Goal: Communication & Community: Share content

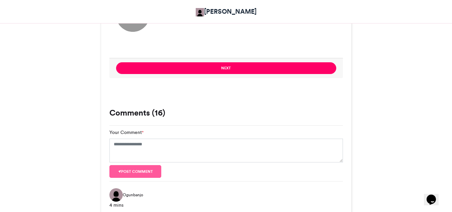
scroll to position [502, 0]
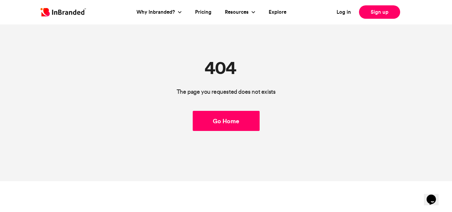
click at [239, 122] on link "Go Home" at bounding box center [226, 121] width 67 height 20
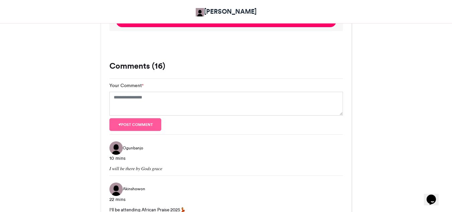
scroll to position [569, 0]
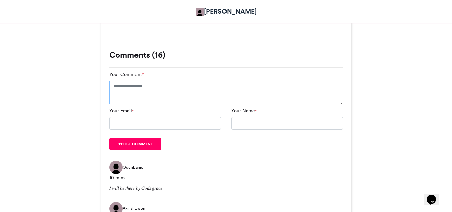
drag, startPoint x: 153, startPoint y: 85, endPoint x: 207, endPoint y: 97, distance: 55.8
click at [154, 85] on textarea "Your Comment *" at bounding box center [226, 93] width 234 height 24
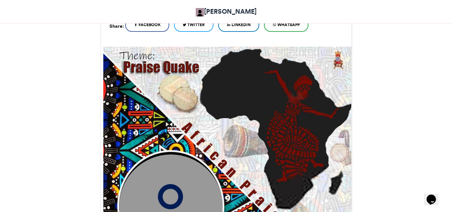
scroll to position [100, 0]
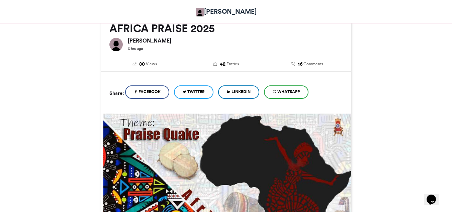
click at [290, 94] on span "WhatsApp" at bounding box center [288, 92] width 22 height 6
click at [290, 92] on span "WhatsApp" at bounding box center [288, 92] width 22 height 6
